Goal: Transaction & Acquisition: Download file/media

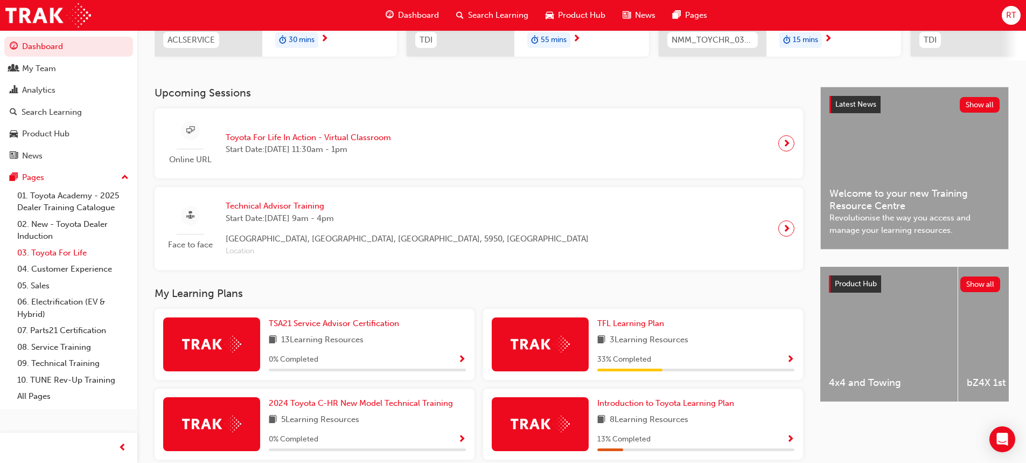
scroll to position [159, 0]
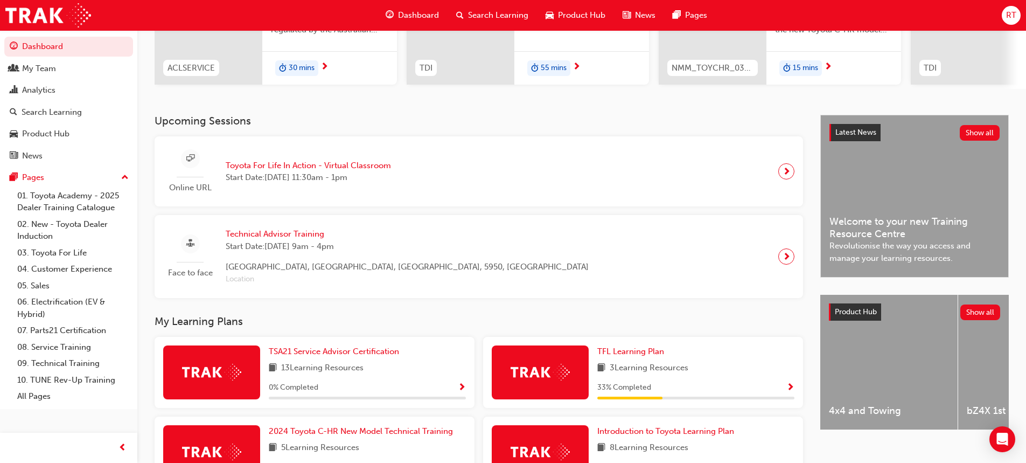
click at [197, 247] on div at bounding box center [190, 243] width 19 height 19
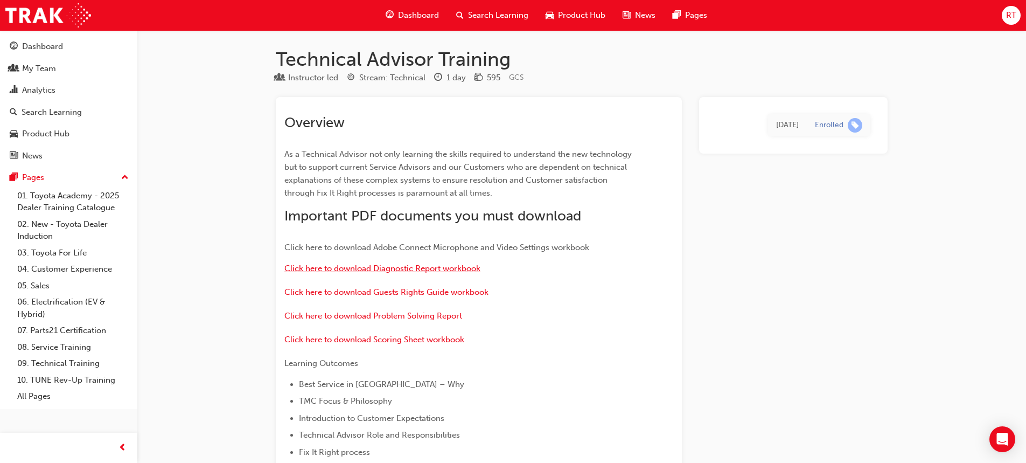
click at [429, 269] on span "Click here to download Diagnostic Report workbook" at bounding box center [382, 268] width 196 height 10
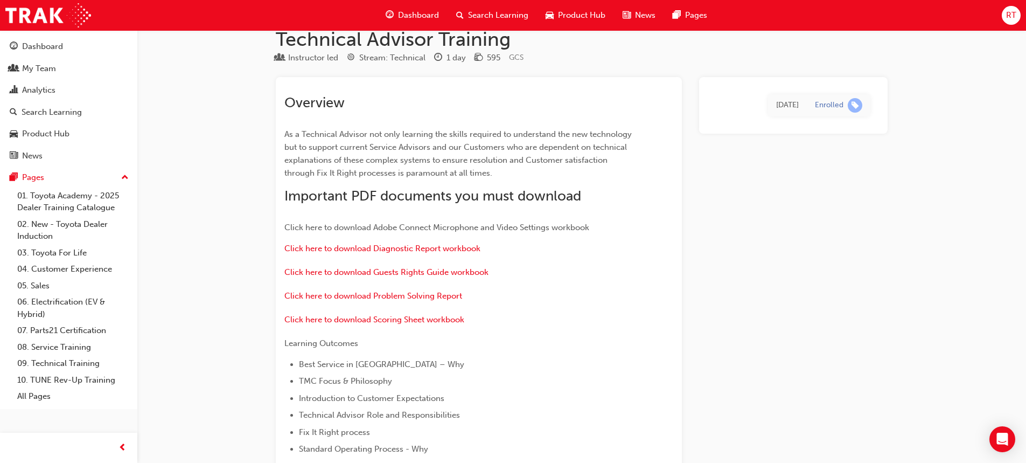
scroll to position [9, 0]
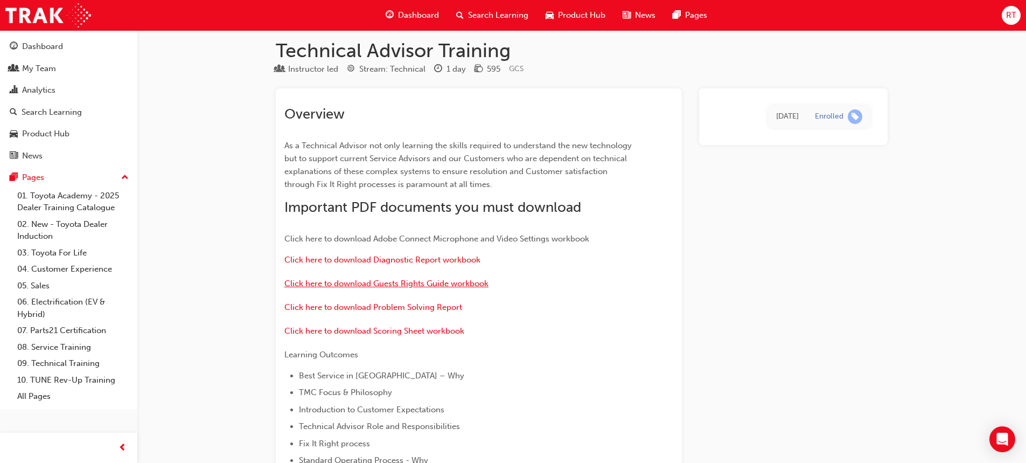
click at [413, 285] on span "Click here to download Guests Rights Guide workbook" at bounding box center [386, 283] width 204 height 10
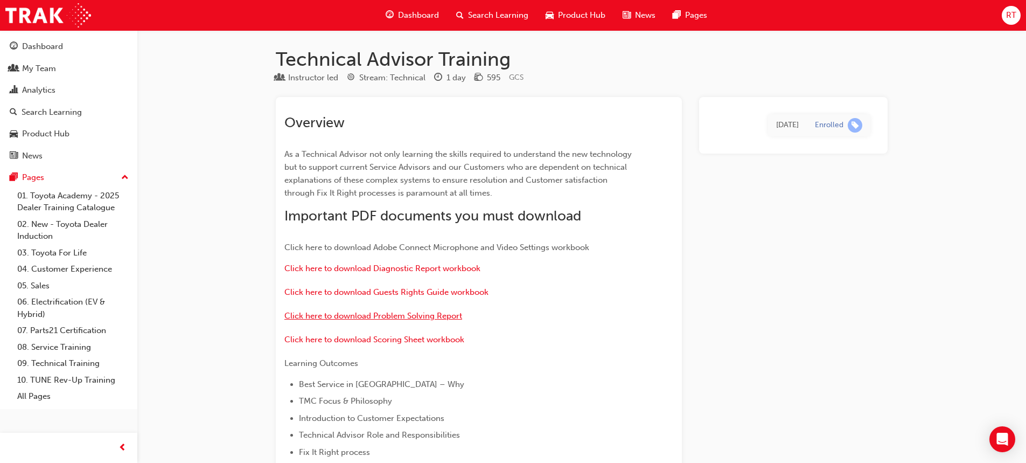
click at [436, 319] on span "Click here to download Problem Solving Report" at bounding box center [373, 316] width 178 height 10
click at [445, 343] on span "Click here to download Scoring Sheet workbook" at bounding box center [374, 339] width 180 height 10
